Goal: Task Accomplishment & Management: Complete application form

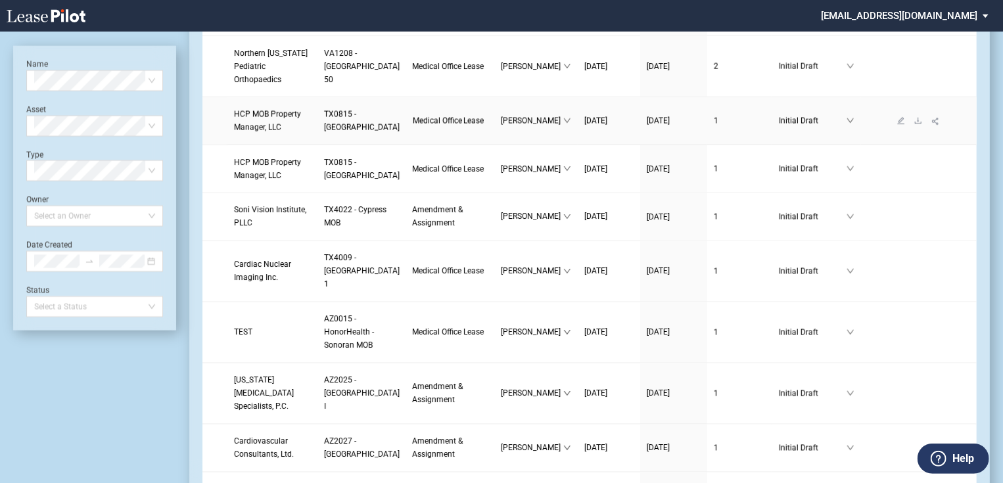
scroll to position [1210, 0]
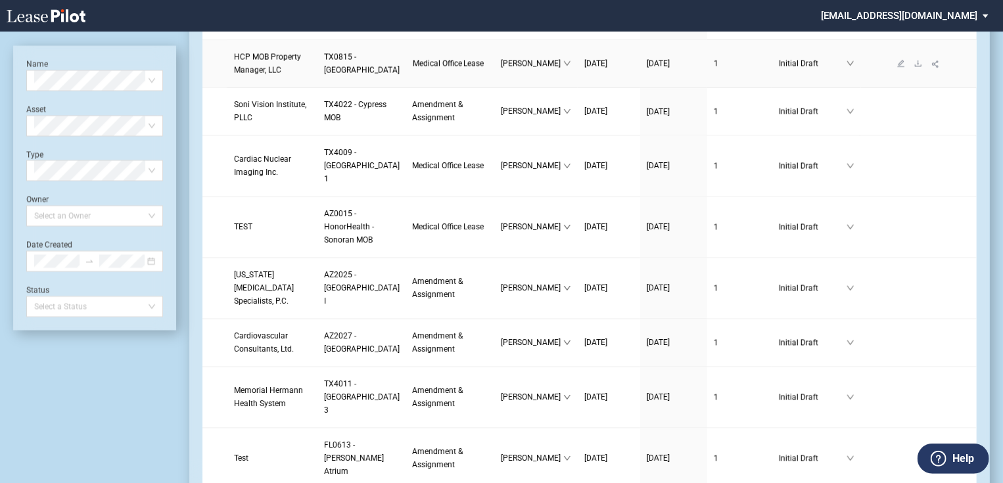
click at [261, 75] on span "HCP MOB Property Manager, LLC" at bounding box center [267, 64] width 67 height 22
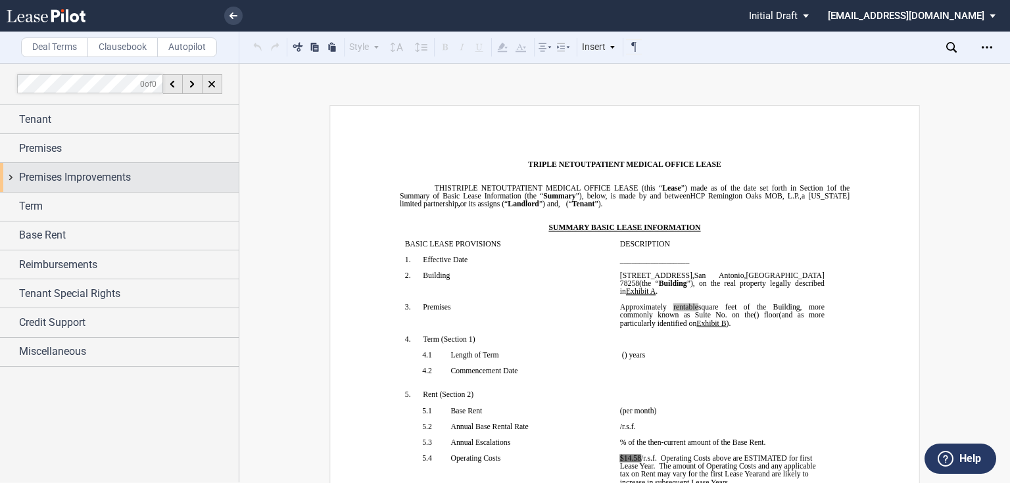
click at [117, 182] on span "Premises Improvements" at bounding box center [75, 178] width 112 height 16
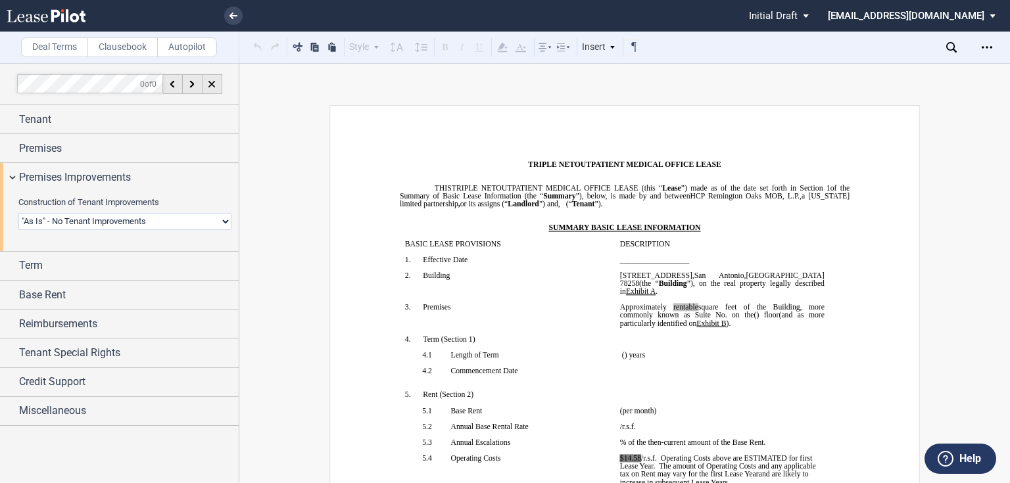
click at [122, 221] on select "Landlord Constructs Tenant Improvements Tenant Constructs Tenant Improvements "…" at bounding box center [124, 221] width 213 height 17
click at [18, 213] on select "Landlord Constructs Tenant Improvements Tenant Constructs Tenant Improvements "…" at bounding box center [124, 221] width 213 height 17
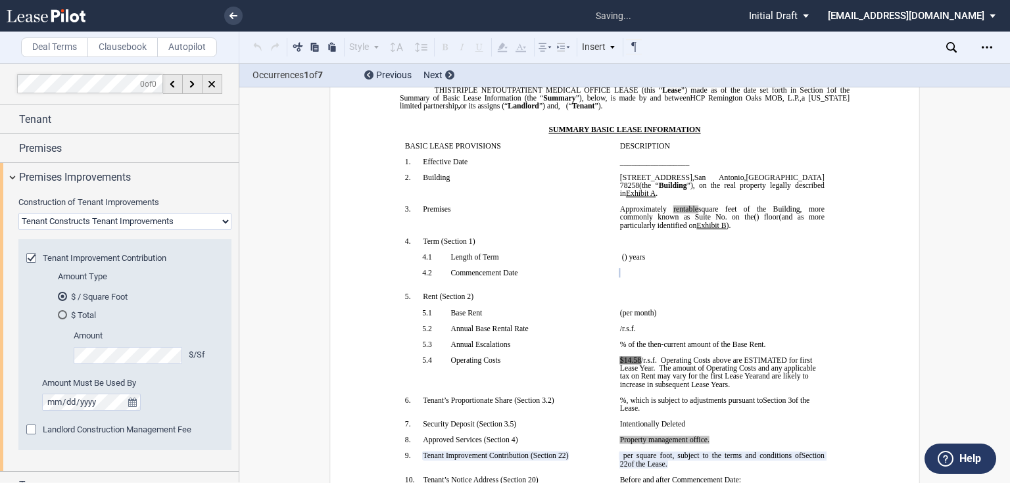
click at [130, 219] on select "Landlord Constructs Tenant Improvements Tenant Constructs Tenant Improvements "…" at bounding box center [124, 221] width 213 height 17
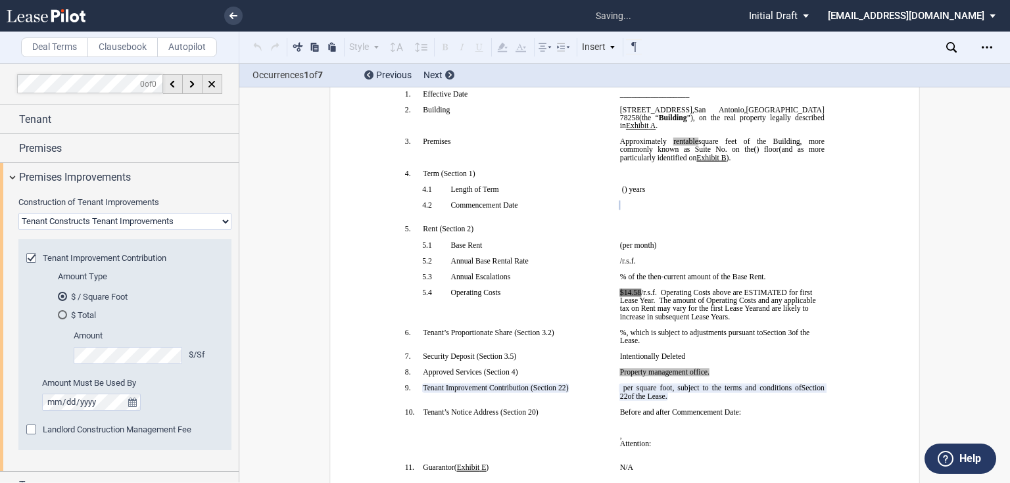
select select "landlord"
click at [18, 213] on select "Landlord Constructs Tenant Improvements Tenant Constructs Tenant Improvements "…" at bounding box center [124, 221] width 213 height 17
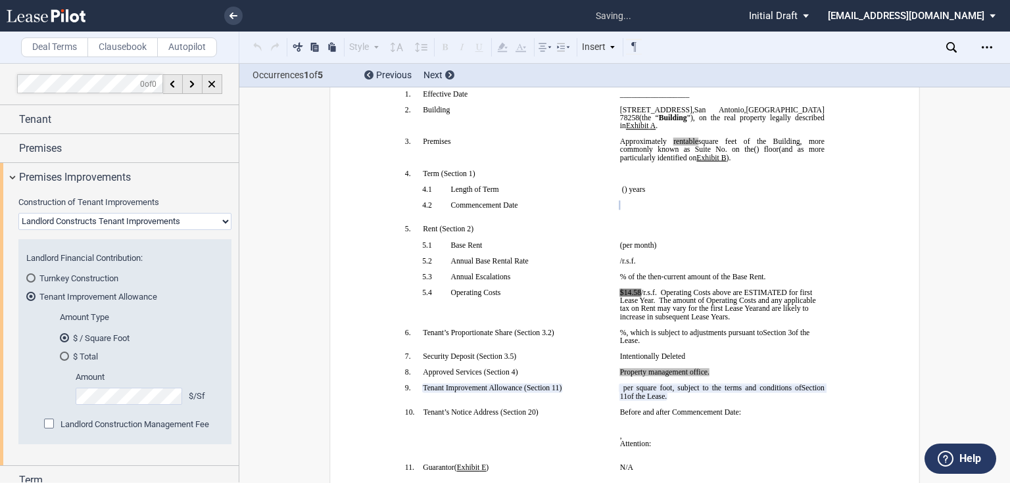
scroll to position [156, 0]
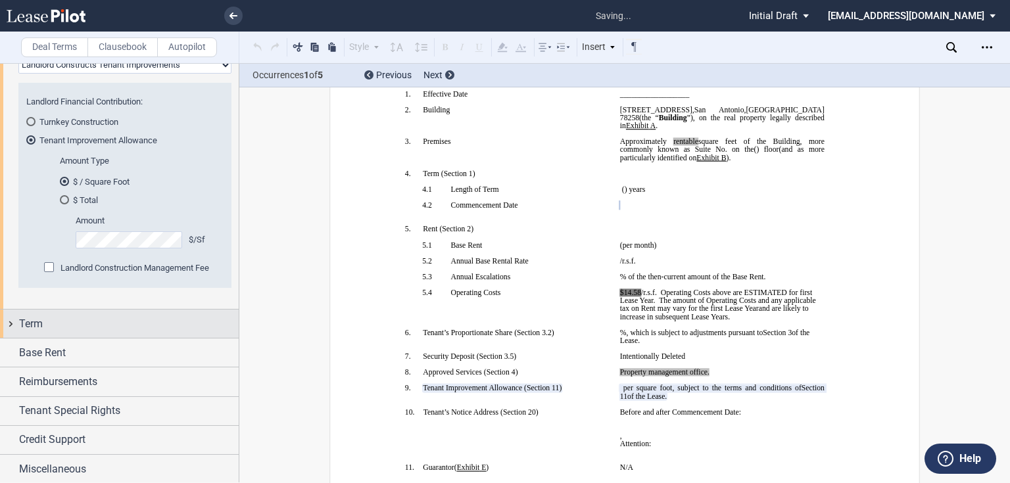
click at [50, 330] on div "Term" at bounding box center [129, 324] width 220 height 16
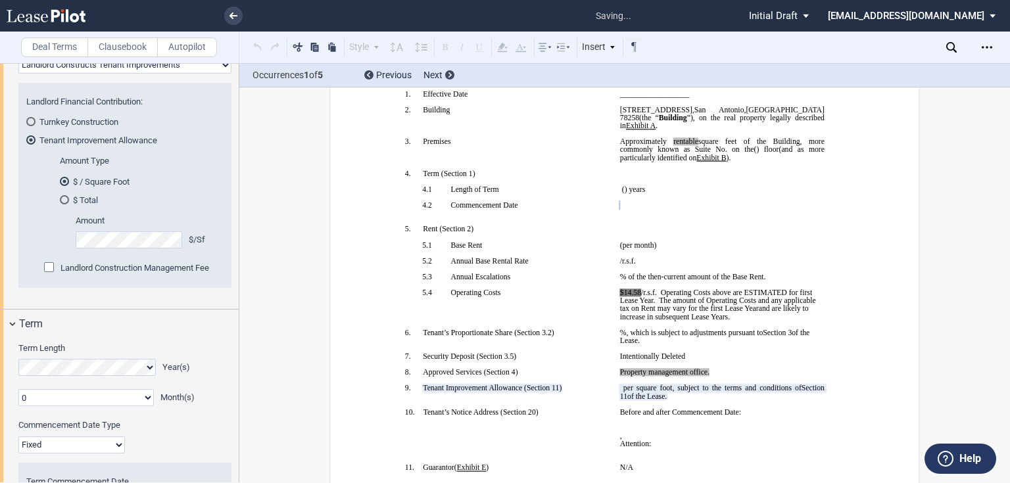
scroll to position [367, 0]
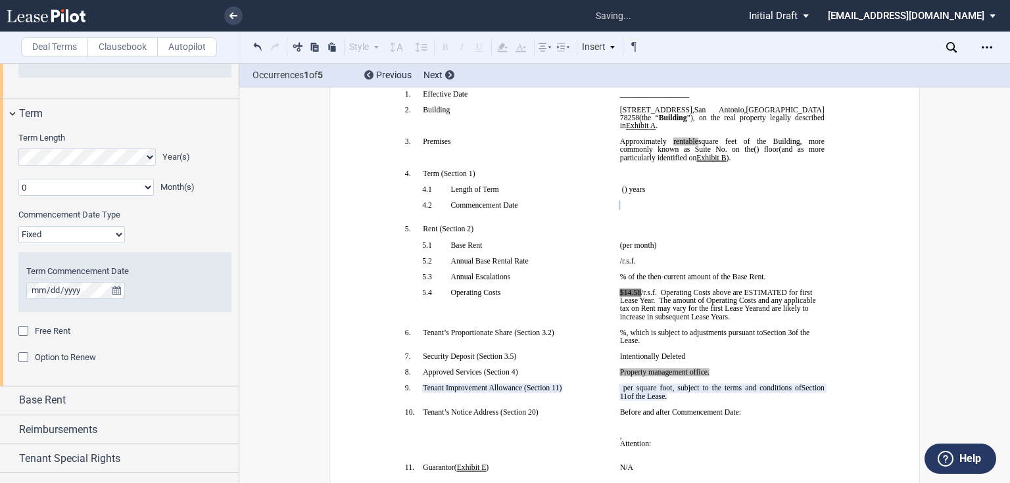
click at [85, 231] on select "Fixed Floating" at bounding box center [71, 234] width 106 height 17
select select "floating"
click at [18, 226] on select "Fixed Floating" at bounding box center [71, 234] width 106 height 17
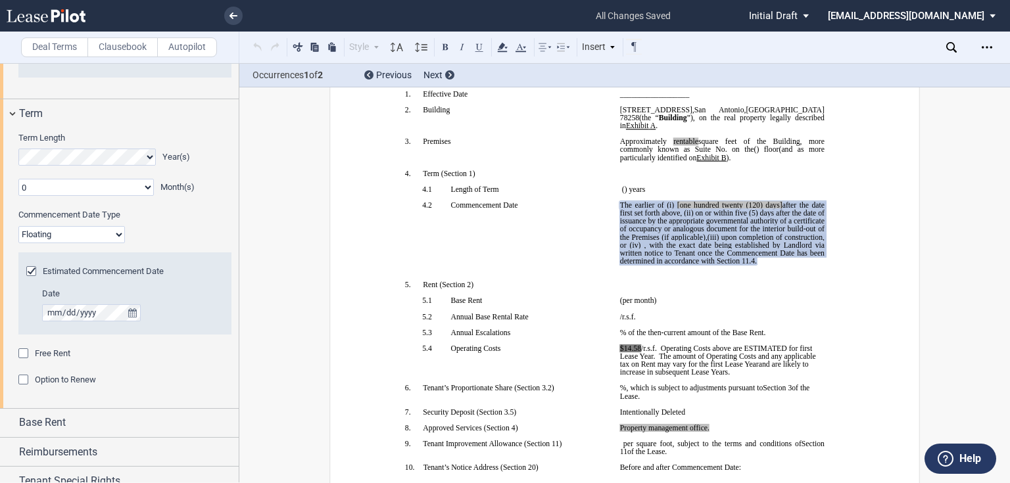
click at [701, 265] on p "﻿ ﻿ The earlier of (i) the date upon which Tenant opens to conduct business in …" at bounding box center [722, 233] width 204 height 64
click at [671, 265] on span ", with the exact date being established by Landlord via written notice to Tenan…" at bounding box center [723, 253] width 206 height 24
click at [660, 265] on span ", with the exact date being established by Landlord via written notice to Tenan…" at bounding box center [723, 253] width 206 height 24
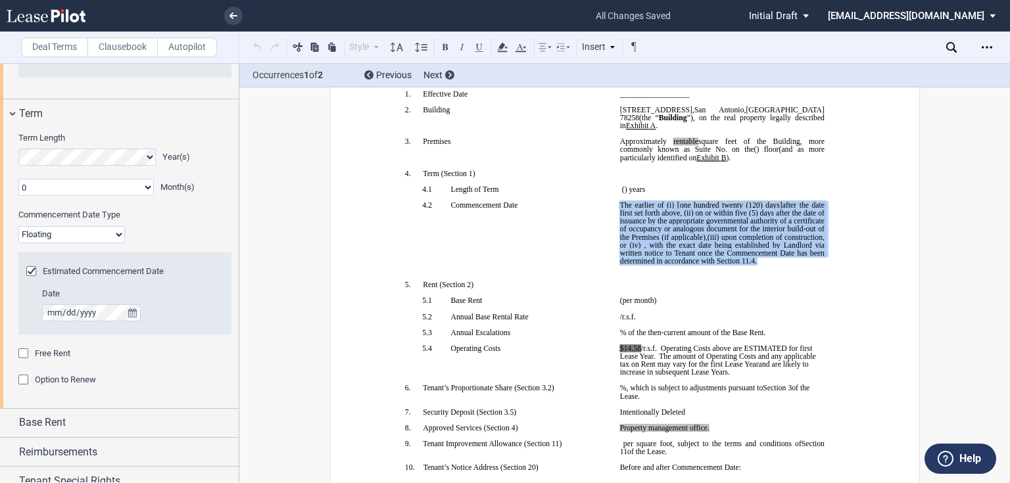
drag, startPoint x: 659, startPoint y: 305, endPoint x: 615, endPoint y: 231, distance: 86.0
click at [615, 231] on td "﻿ ﻿ The earlier of (i) the date upon which Tenant opens to conduct business in …" at bounding box center [722, 241] width 215 height 80
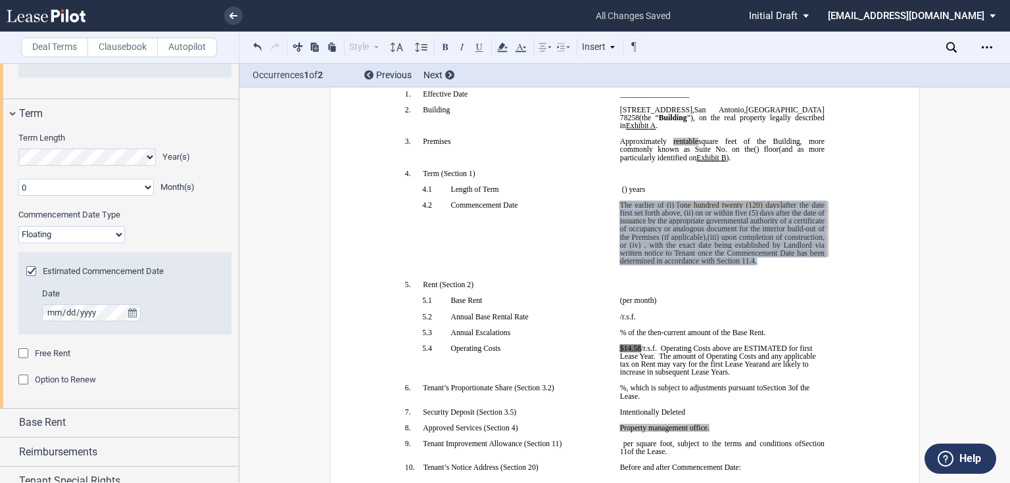
scroll to position [437, 0]
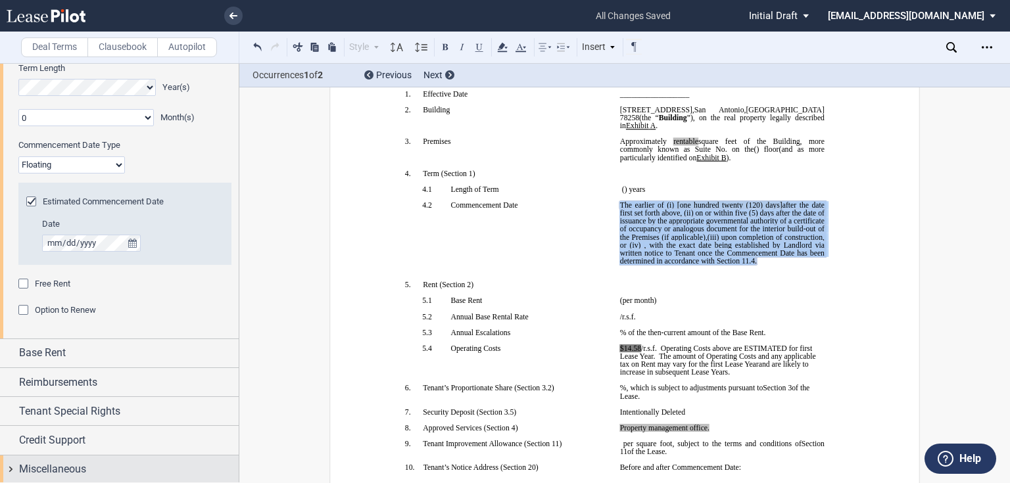
click at [29, 461] on span "Miscellaneous" at bounding box center [52, 469] width 67 height 16
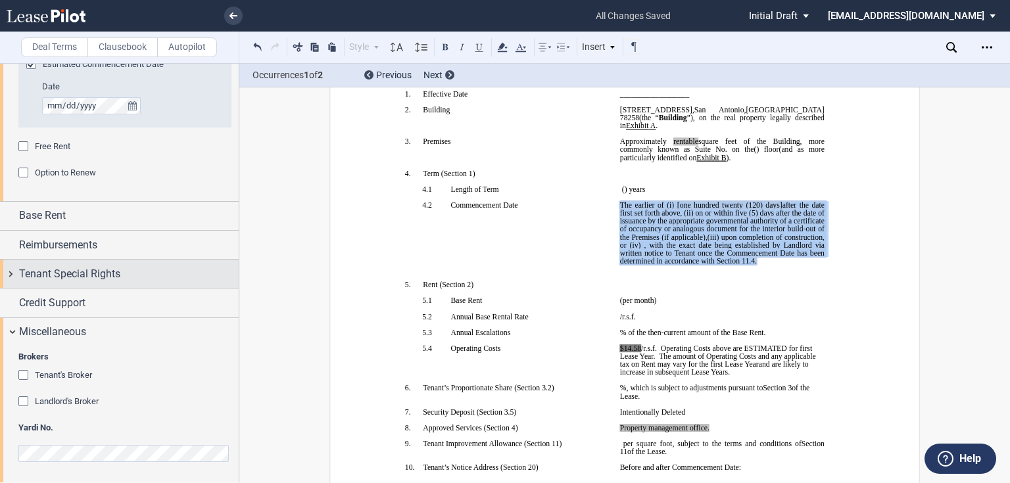
scroll to position [364, 0]
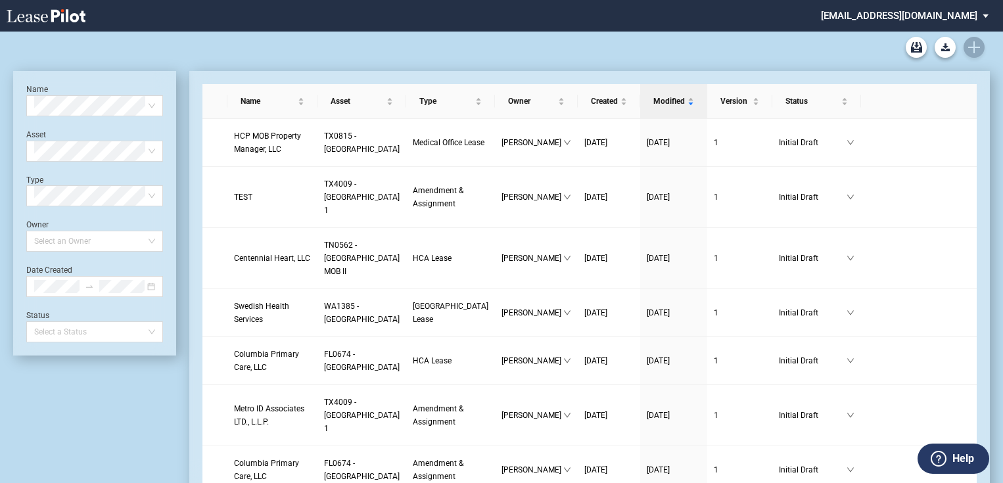
scroll to position [1210, 0]
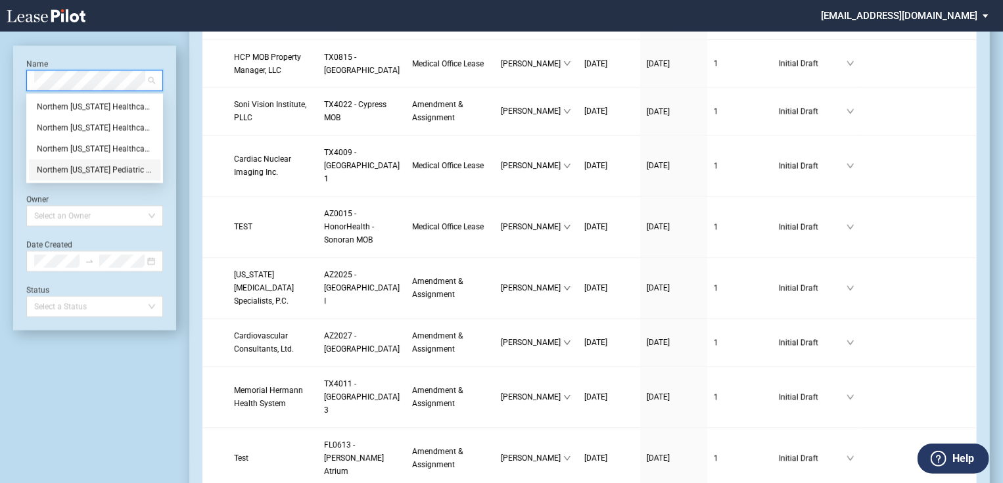
click at [118, 164] on div "Northern Virginia Pediatric Orthopaedics" at bounding box center [95, 170] width 116 height 13
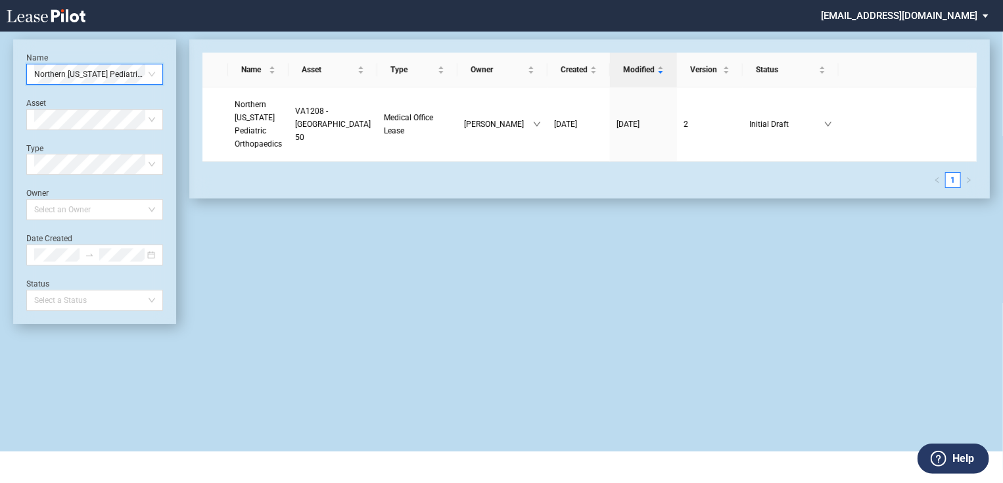
scroll to position [32, 0]
click at [263, 124] on link "Northern Virginia Pediatric Orthopaedics" at bounding box center [258, 124] width 47 height 53
click at [262, 118] on span "Northern Virginia Pediatric Orthopaedics" at bounding box center [258, 124] width 47 height 49
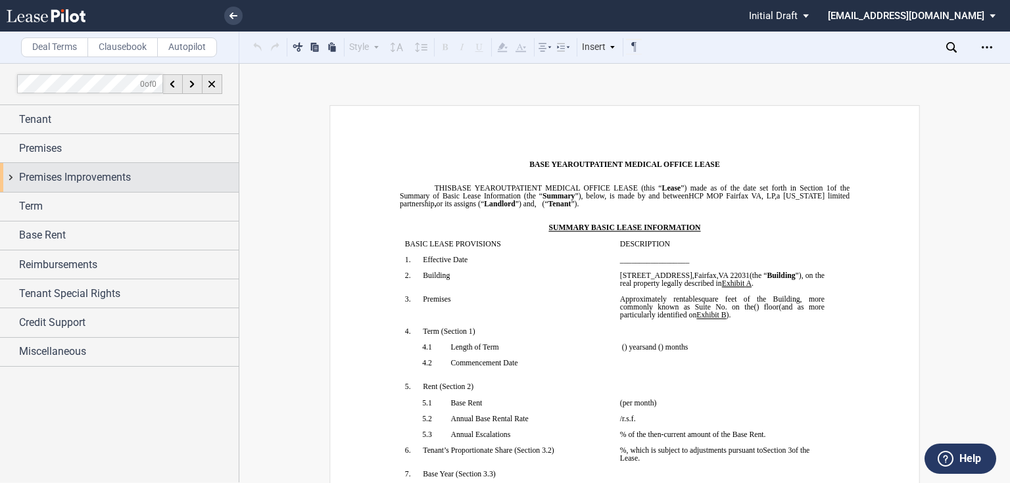
click at [74, 176] on span "Premises Improvements" at bounding box center [75, 178] width 112 height 16
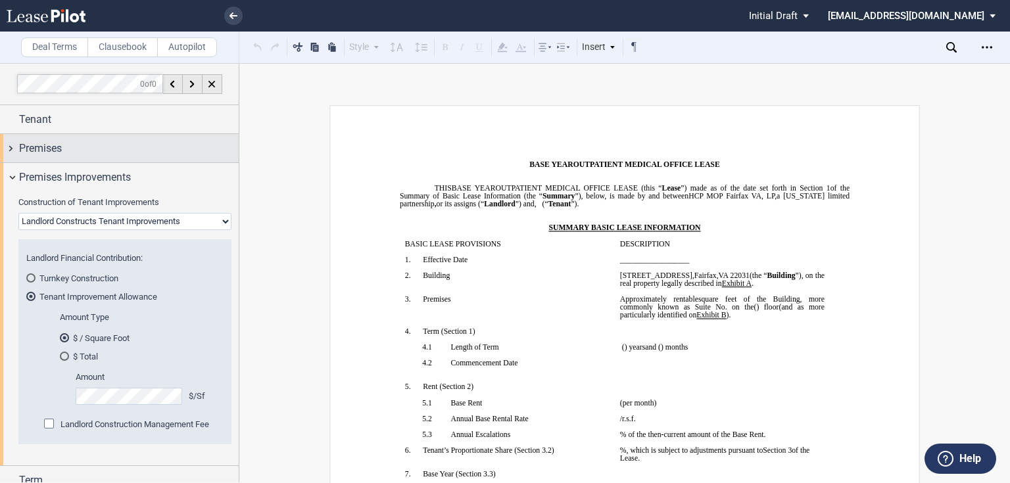
click at [73, 150] on div "Premises" at bounding box center [129, 149] width 220 height 16
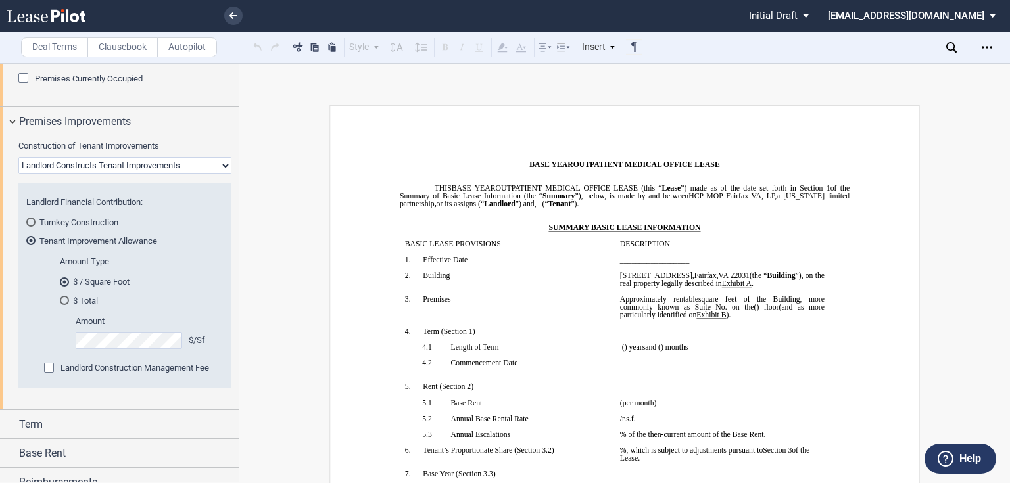
scroll to position [469, 0]
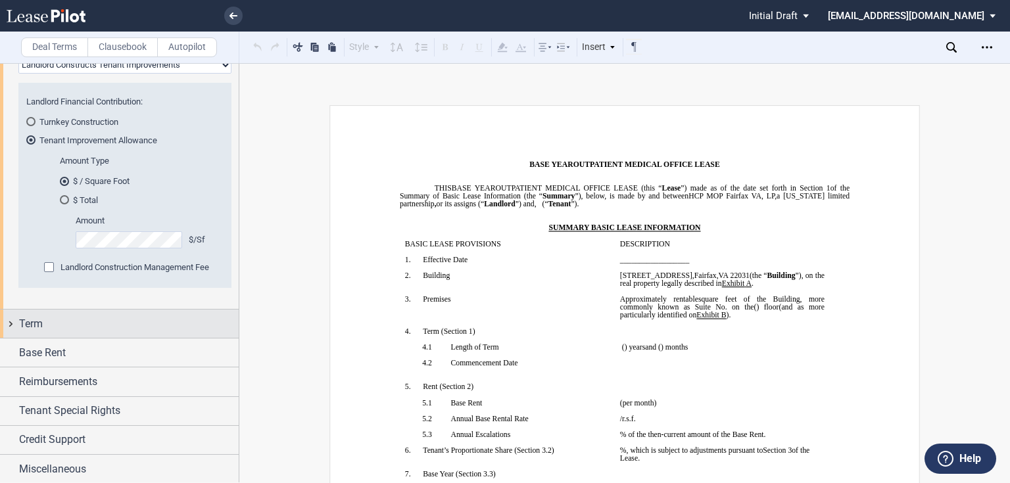
click at [49, 324] on div "Term" at bounding box center [129, 324] width 220 height 16
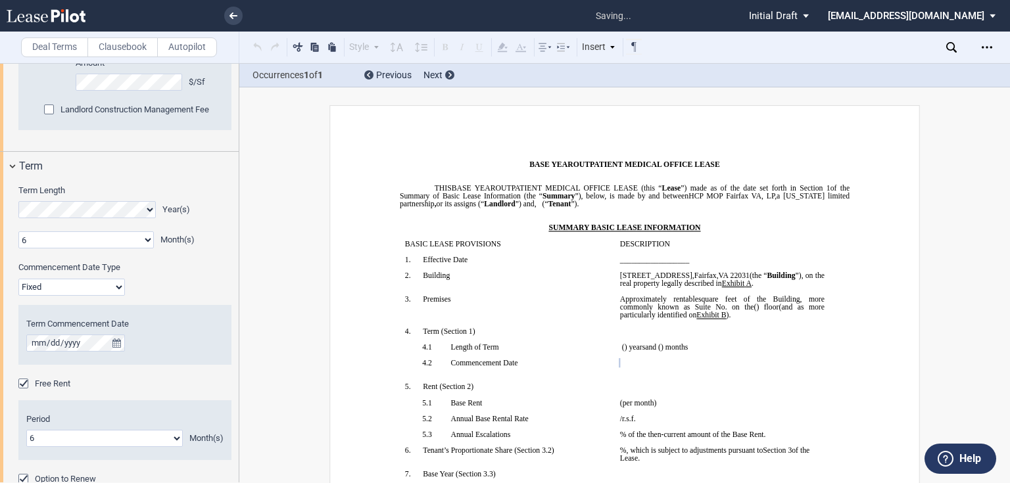
scroll to position [166, 0]
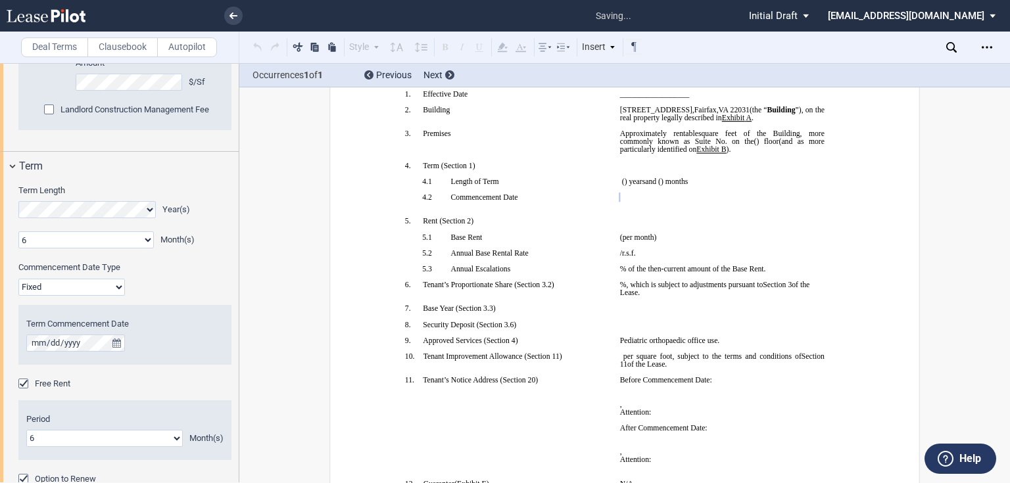
click at [60, 290] on select "Fixed Floating" at bounding box center [71, 287] width 106 height 17
select select "floating"
click at [18, 279] on select "Fixed Floating" at bounding box center [71, 287] width 106 height 17
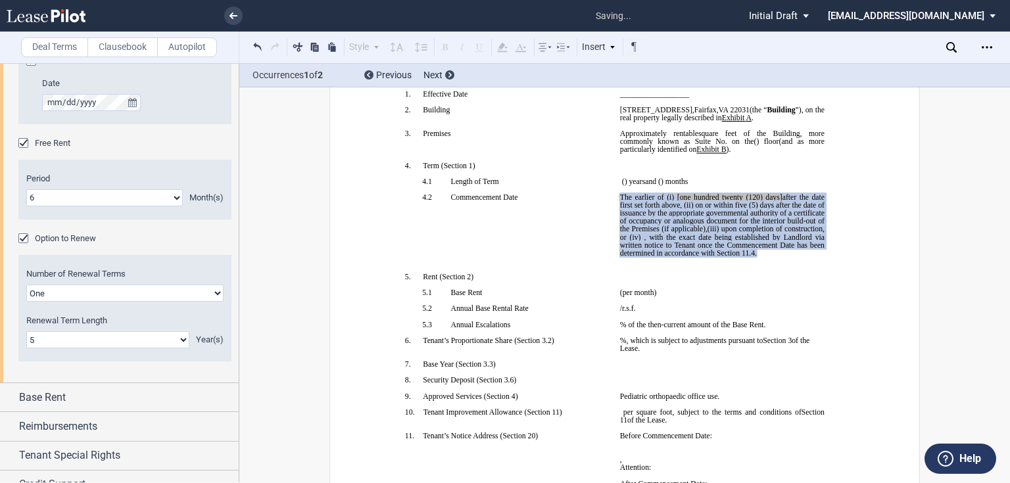
scroll to position [934, 0]
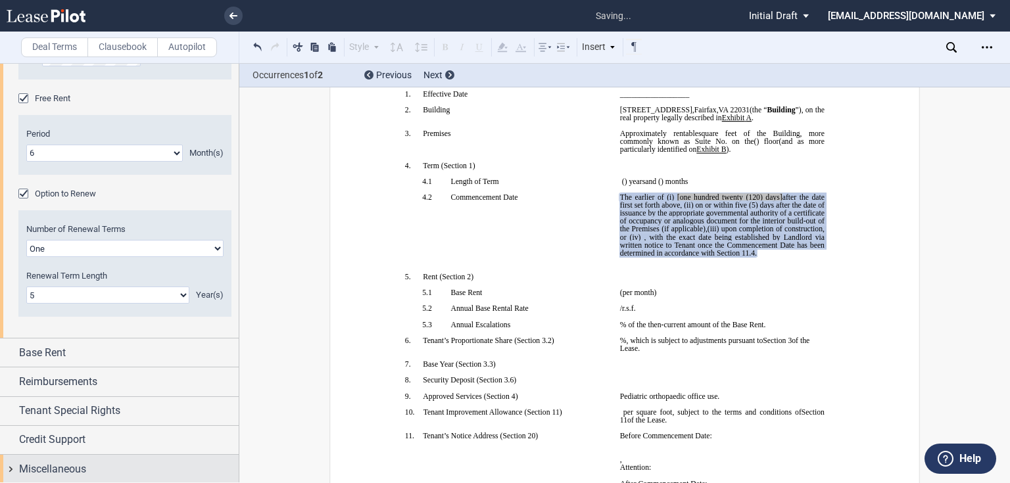
click at [32, 471] on span "Miscellaneous" at bounding box center [52, 469] width 67 height 16
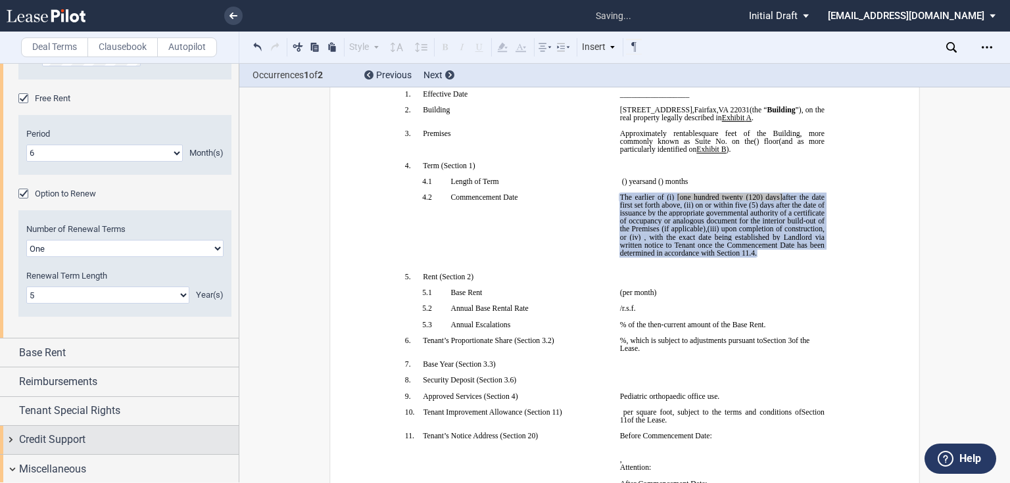
click at [52, 440] on span "Credit Support" at bounding box center [52, 440] width 66 height 16
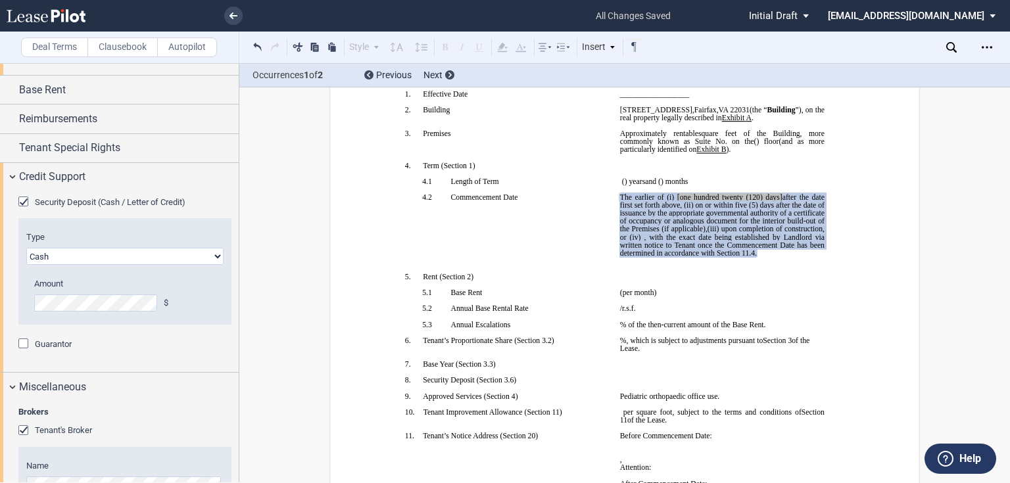
click at [49, 342] on span "Guarantor" at bounding box center [53, 344] width 37 height 10
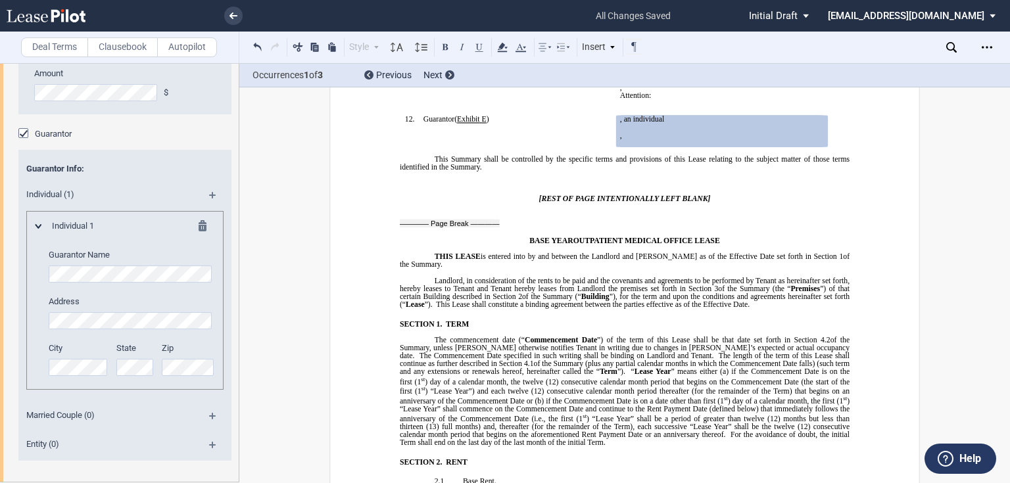
scroll to position [0, 2]
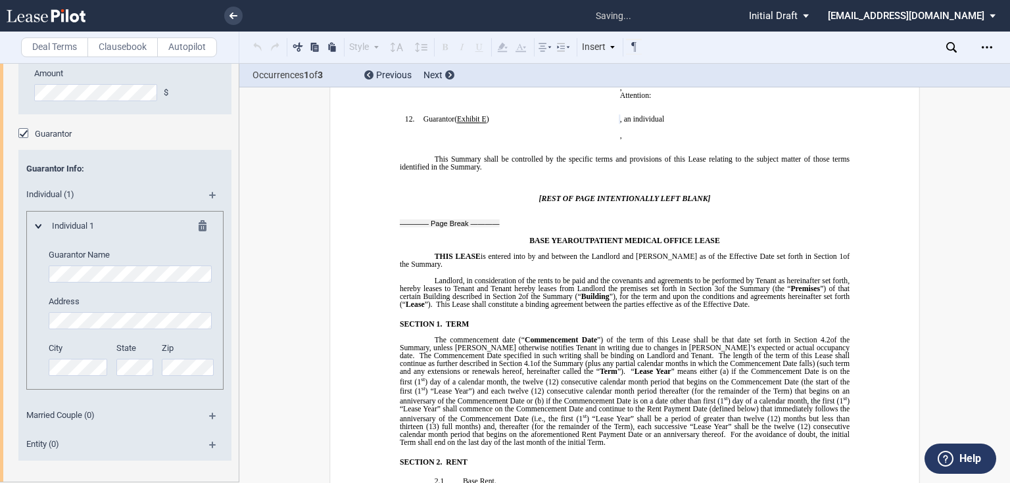
click at [229, 277] on div "Security Deposit (Cash / Letter of Credit) Type Letter of Credit (L/C) Cash Cas…" at bounding box center [119, 231] width 239 height 501
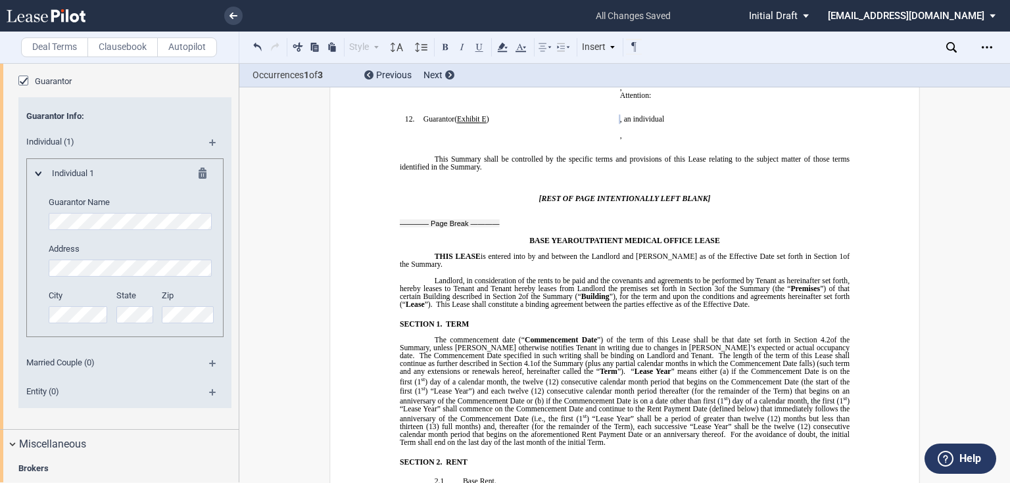
drag, startPoint x: 206, startPoint y: 139, endPoint x: 201, endPoint y: 191, distance: 51.5
click at [209, 139] on md-icon at bounding box center [218, 147] width 18 height 16
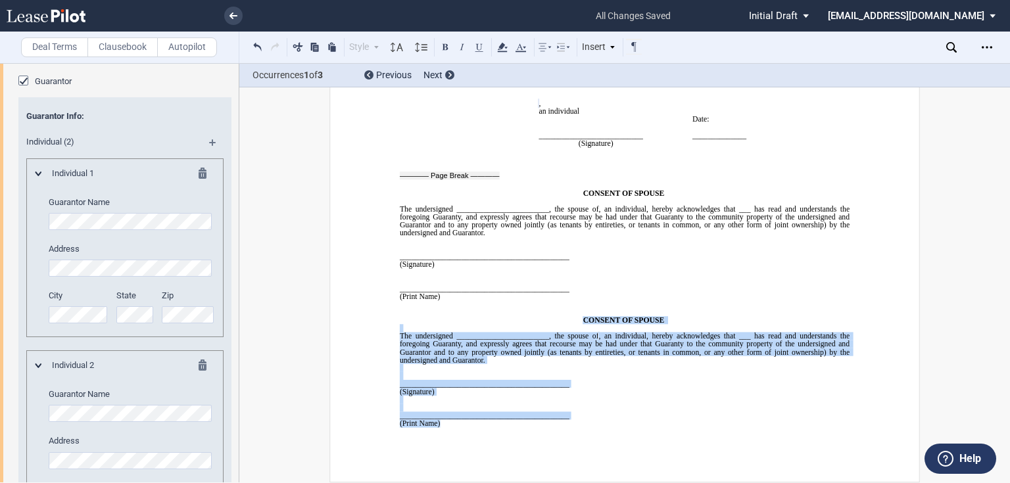
scroll to position [14812, 0]
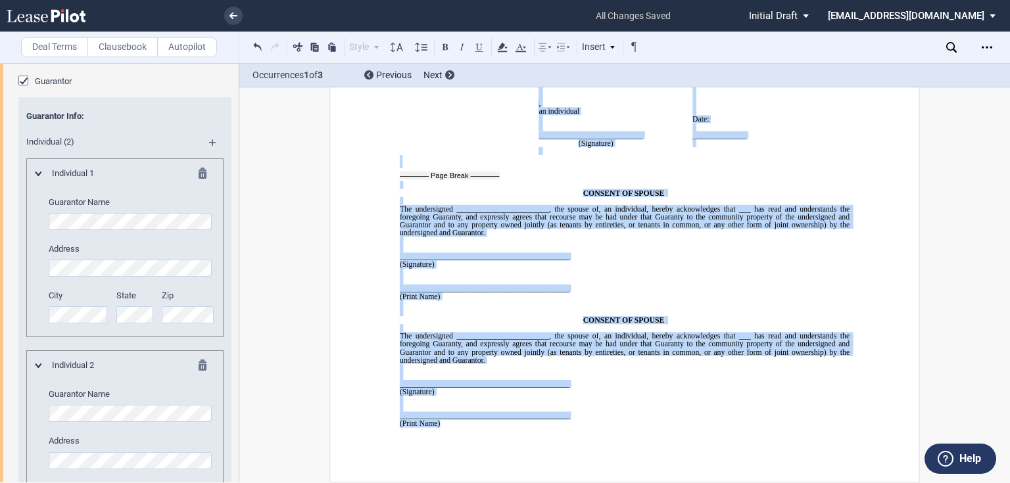
drag, startPoint x: 495, startPoint y: 425, endPoint x: 481, endPoint y: 284, distance: 142.0
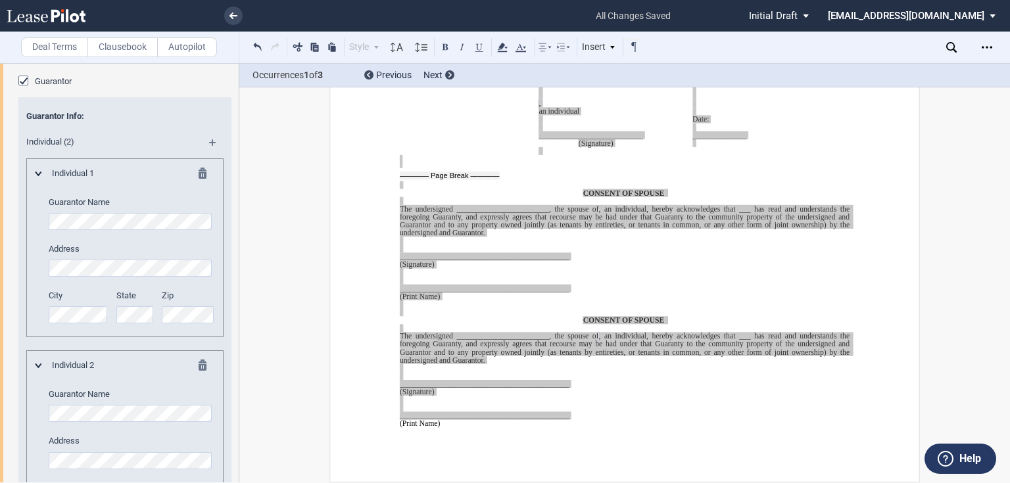
scroll to position [15338, 0]
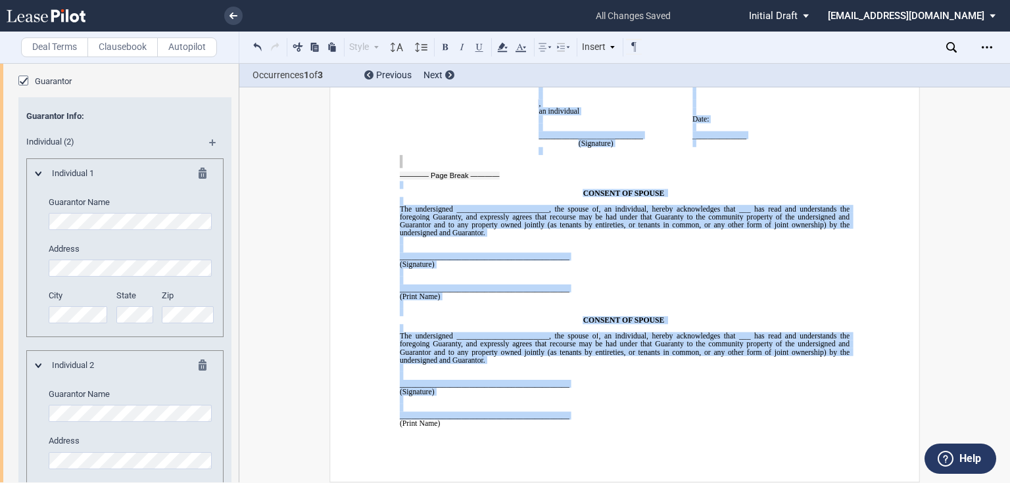
click at [628, 52] on p "(Signature)" at bounding box center [631, 48] width 99 height 8
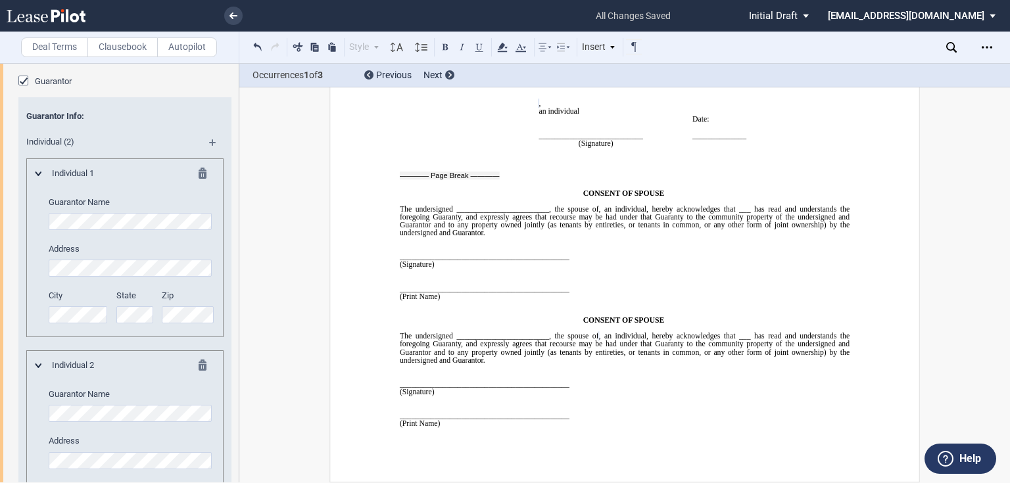
click at [634, 108] on p "﻿ ﻿ ," at bounding box center [610, 104] width 143 height 8
click at [544, 83] on span "GUARANTOR:" at bounding box center [565, 80] width 53 height 8
drag, startPoint x: 535, startPoint y: 214, endPoint x: 742, endPoint y: 281, distance: 217.2
click at [742, 155] on tr "WITNESSES: _________________________ (Witness Signature) ______________________…" at bounding box center [608, 116] width 347 height 80
